Goal: Transaction & Acquisition: Subscribe to service/newsletter

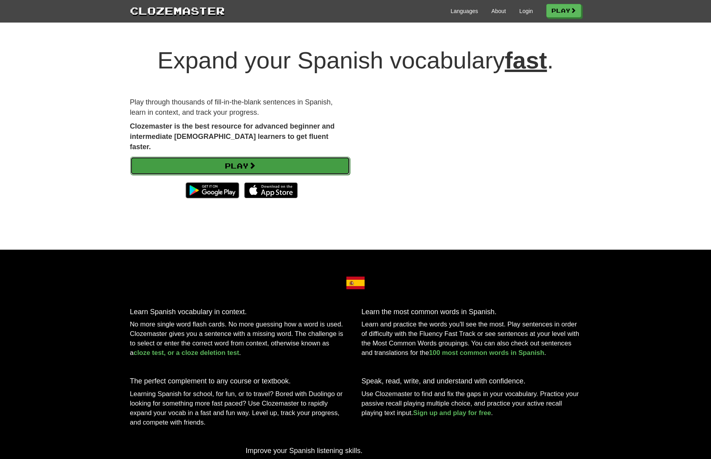
click at [252, 159] on link "Play" at bounding box center [240, 166] width 220 height 18
